Goal: Task Accomplishment & Management: Use online tool/utility

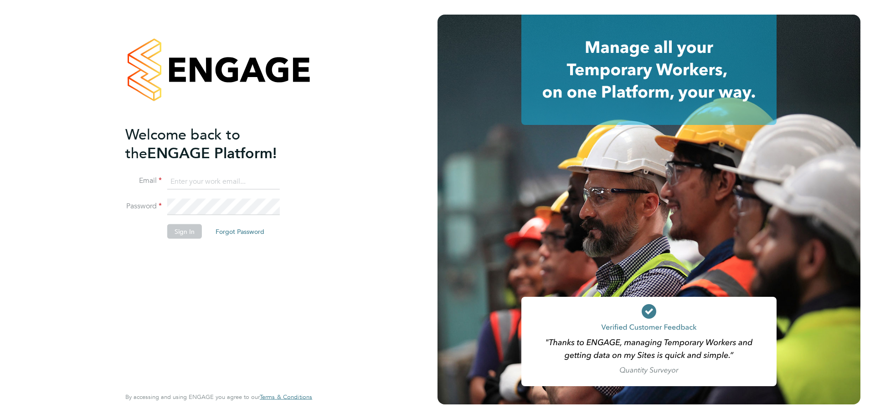
type input "cameronbishop@jambo.co"
click at [191, 235] on button "Sign In" at bounding box center [184, 231] width 35 height 15
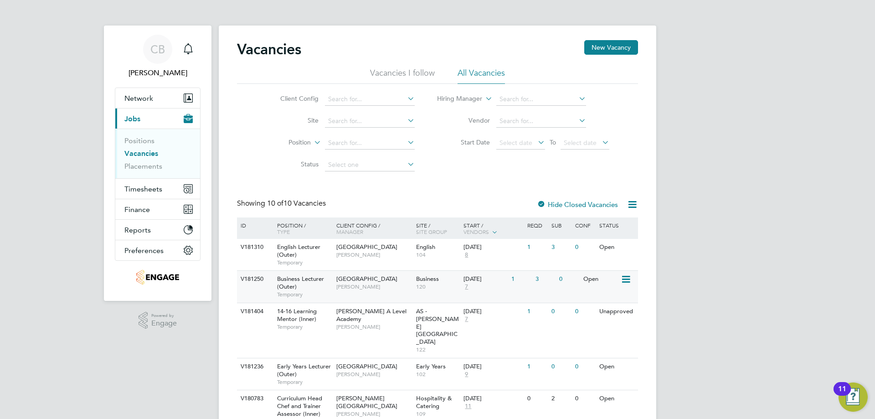
scroll to position [91, 0]
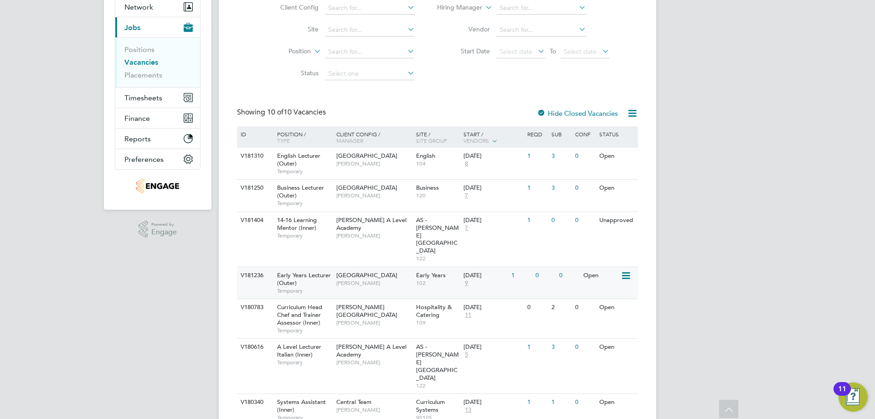
click at [381, 267] on div "Epping Forest Campus Carolina Cadete Borges" at bounding box center [374, 279] width 80 height 24
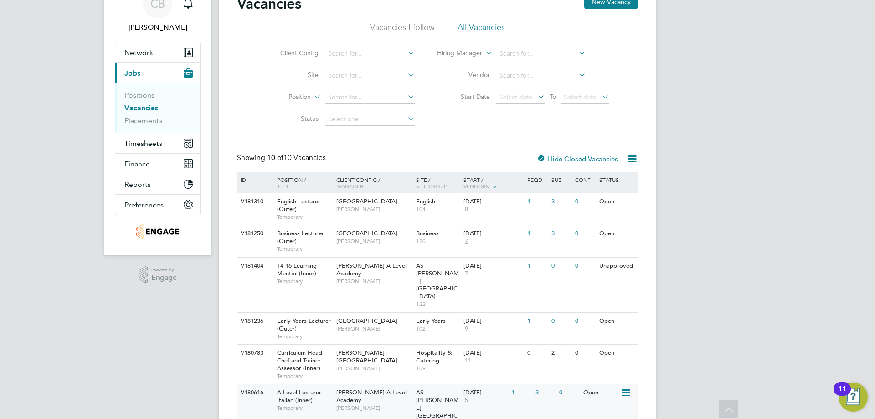
click at [351, 404] on span "Mohon Miah" at bounding box center [373, 407] width 75 height 7
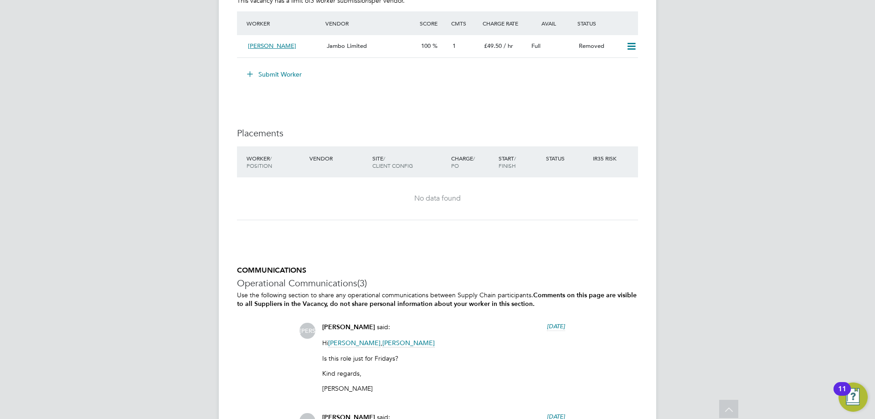
scroll to position [1859, 0]
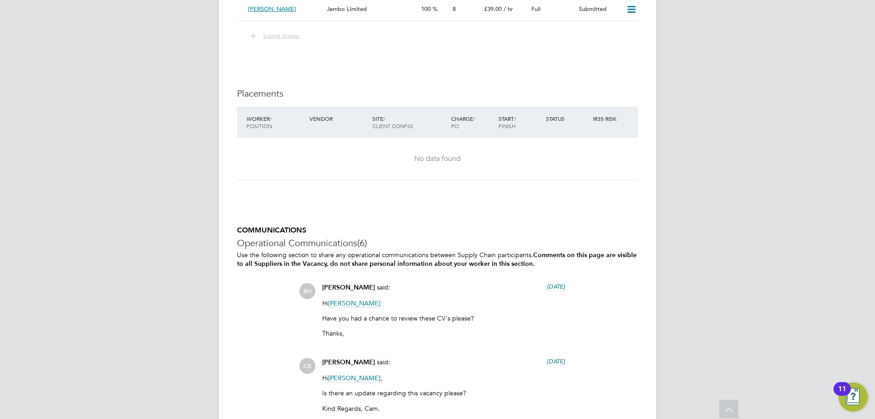
scroll to position [1641, 0]
